Goal: Transaction & Acquisition: Purchase product/service

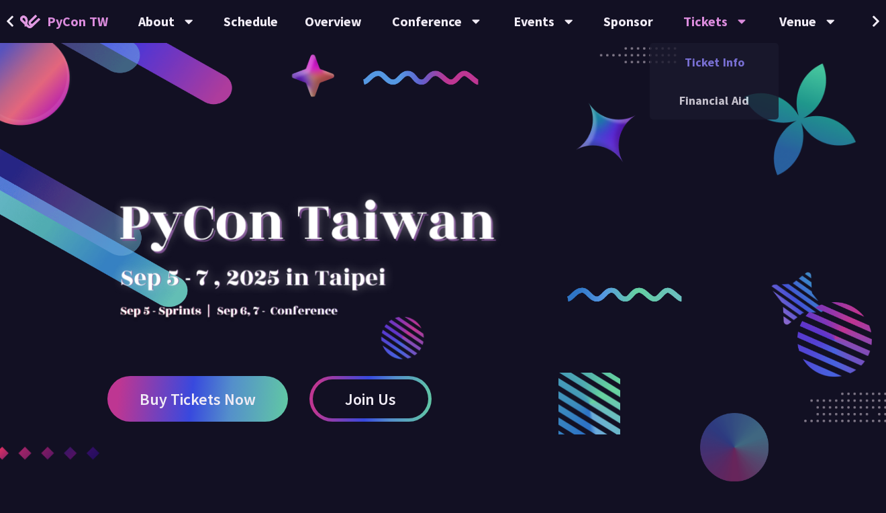
click at [689, 57] on link "Ticket Info" at bounding box center [714, 62] width 129 height 32
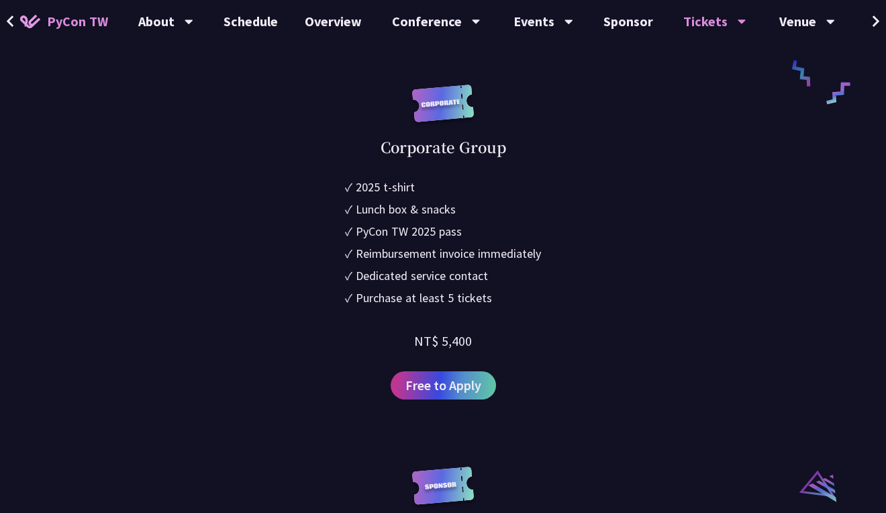
scroll to position [1074, 0]
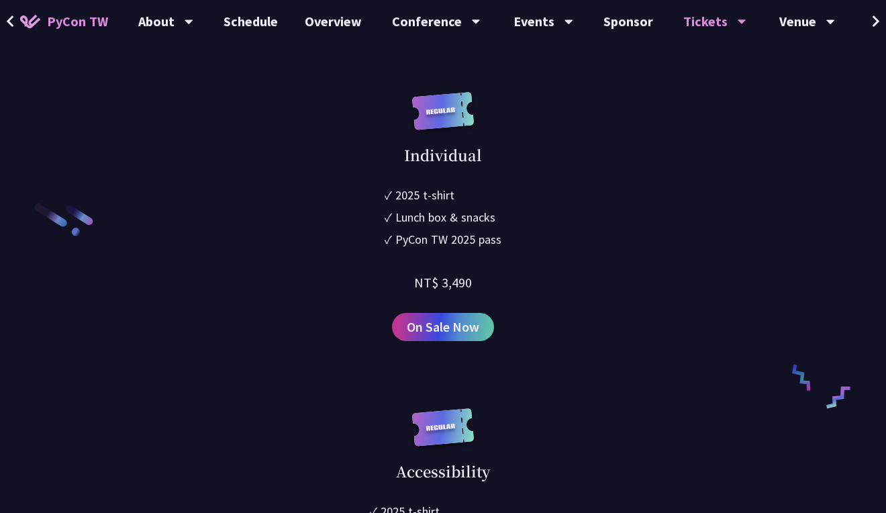
scroll to position [2059, 0]
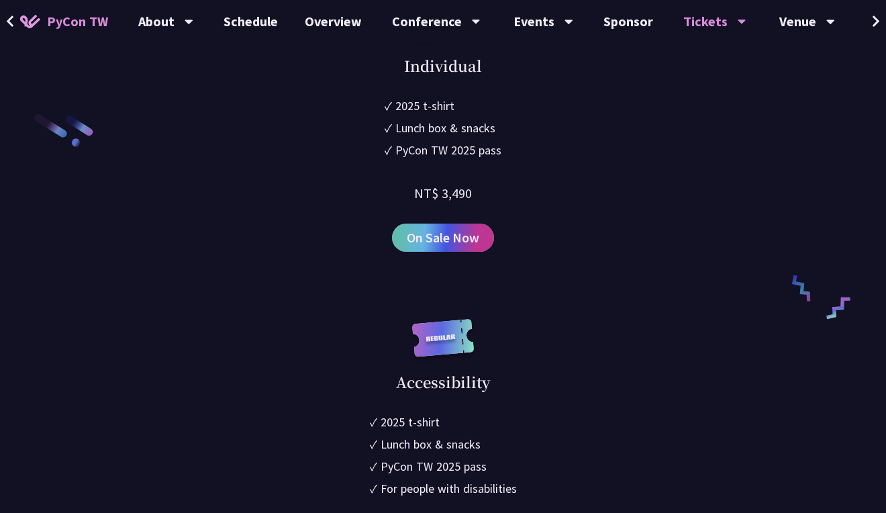
click at [418, 248] on span "On Sale Now" at bounding box center [443, 238] width 73 height 20
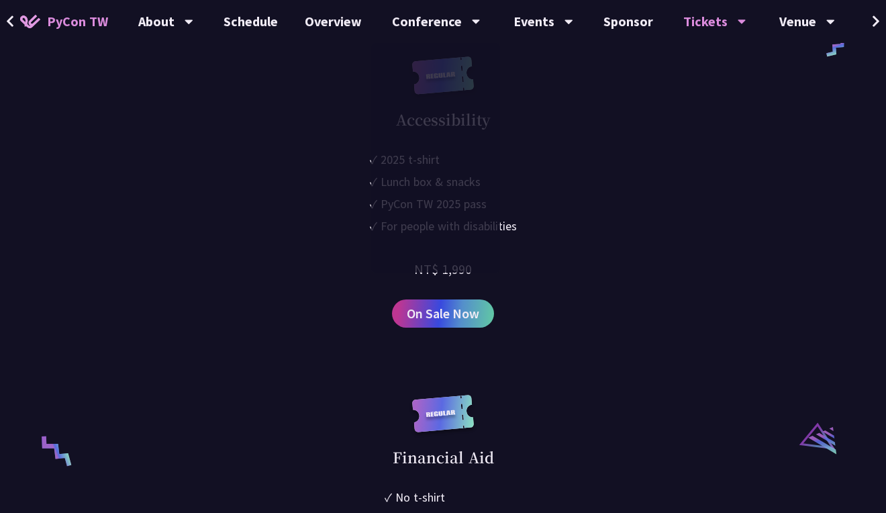
scroll to position [2328, 0]
